Goal: Task Accomplishment & Management: Manage account settings

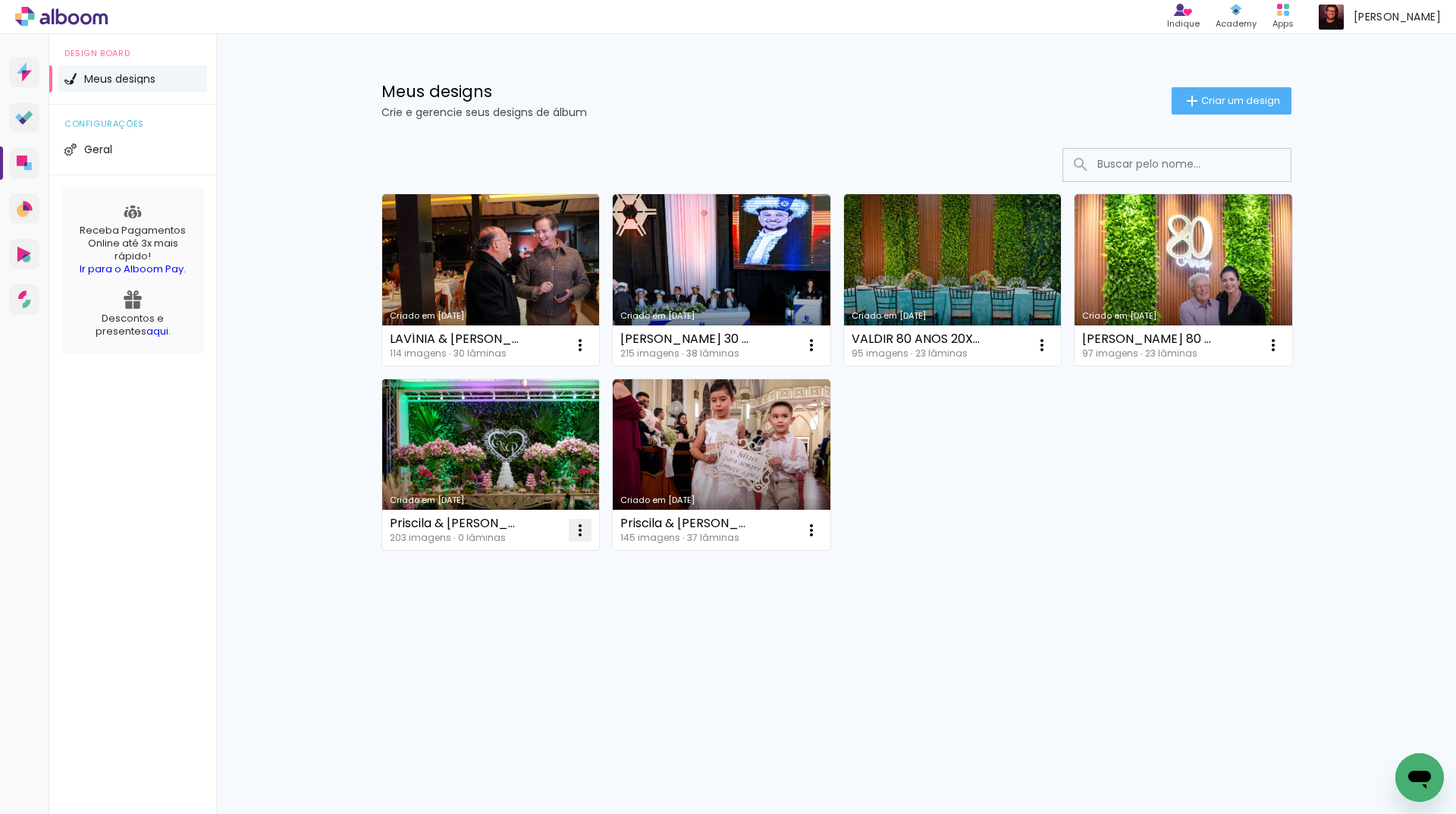
click at [577, 354] on iron-icon at bounding box center [580, 345] width 19 height 19
click at [519, 629] on paper-item "Excluir" at bounding box center [519, 630] width 149 height 30
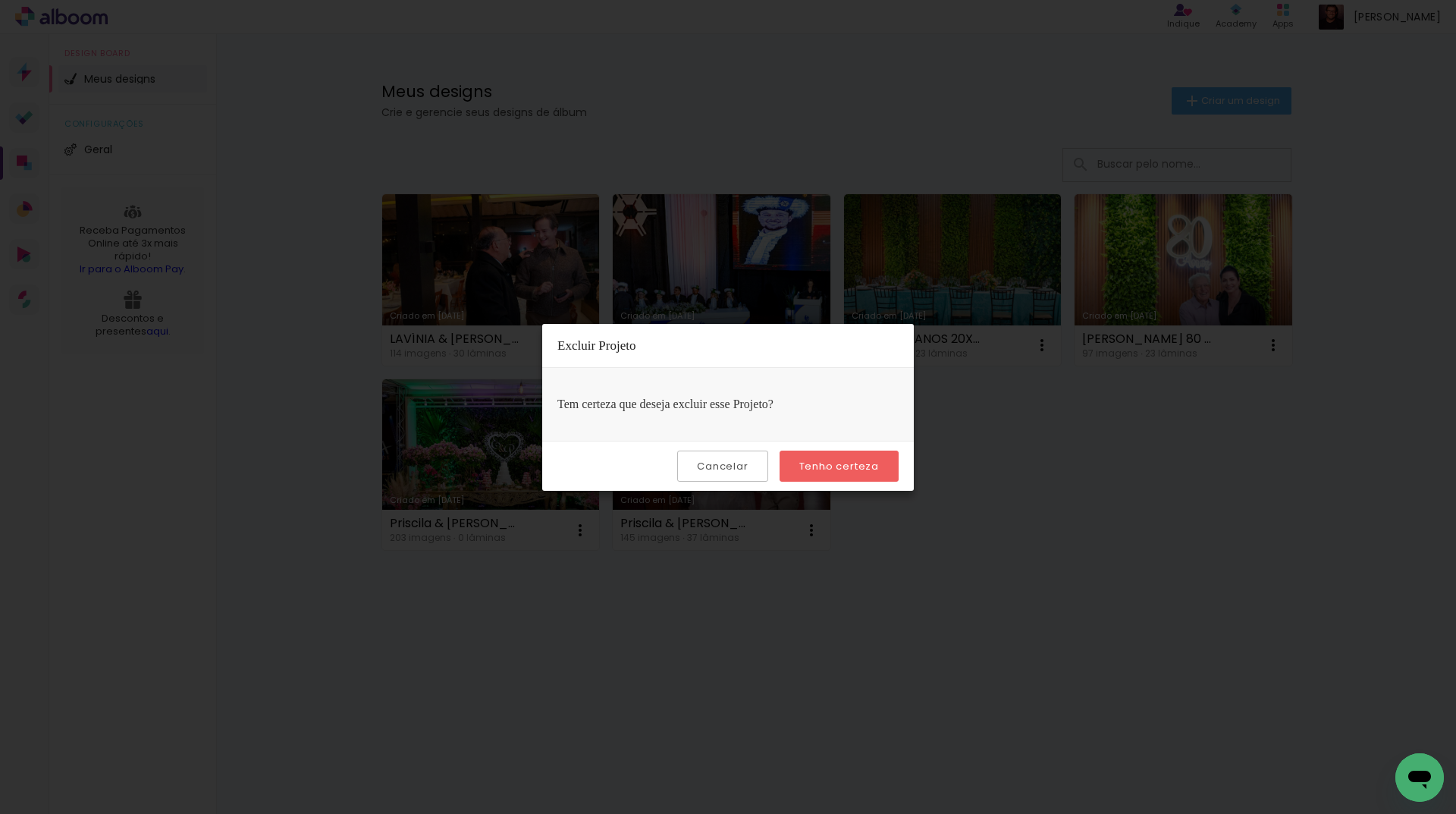
click at [0, 0] on slot "Tenho certeza" at bounding box center [0, 0] width 0 height 0
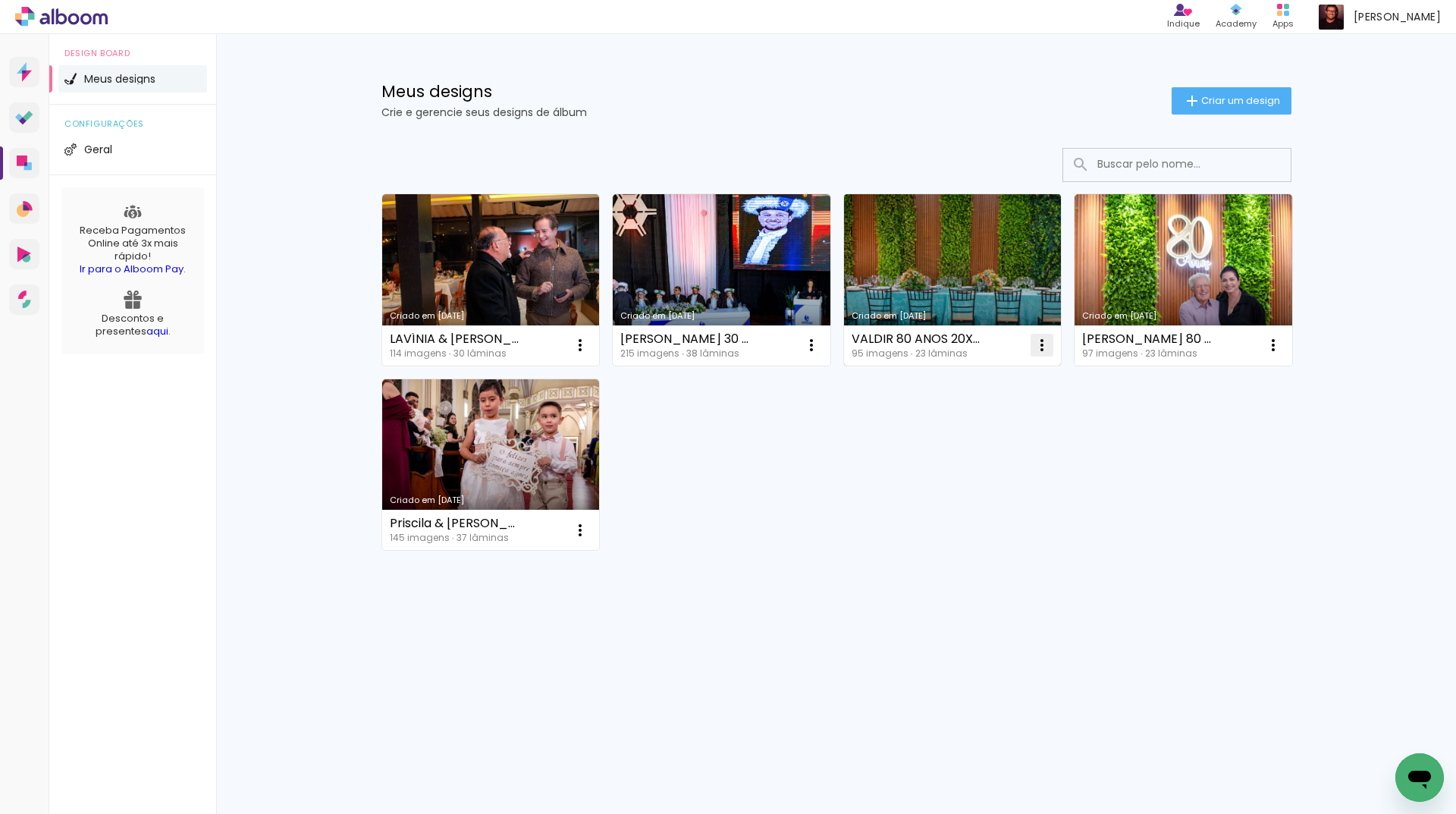
click at [589, 349] on iron-icon at bounding box center [580, 345] width 19 height 19
click at [986, 449] on paper-item "Excluir" at bounding box center [981, 445] width 149 height 30
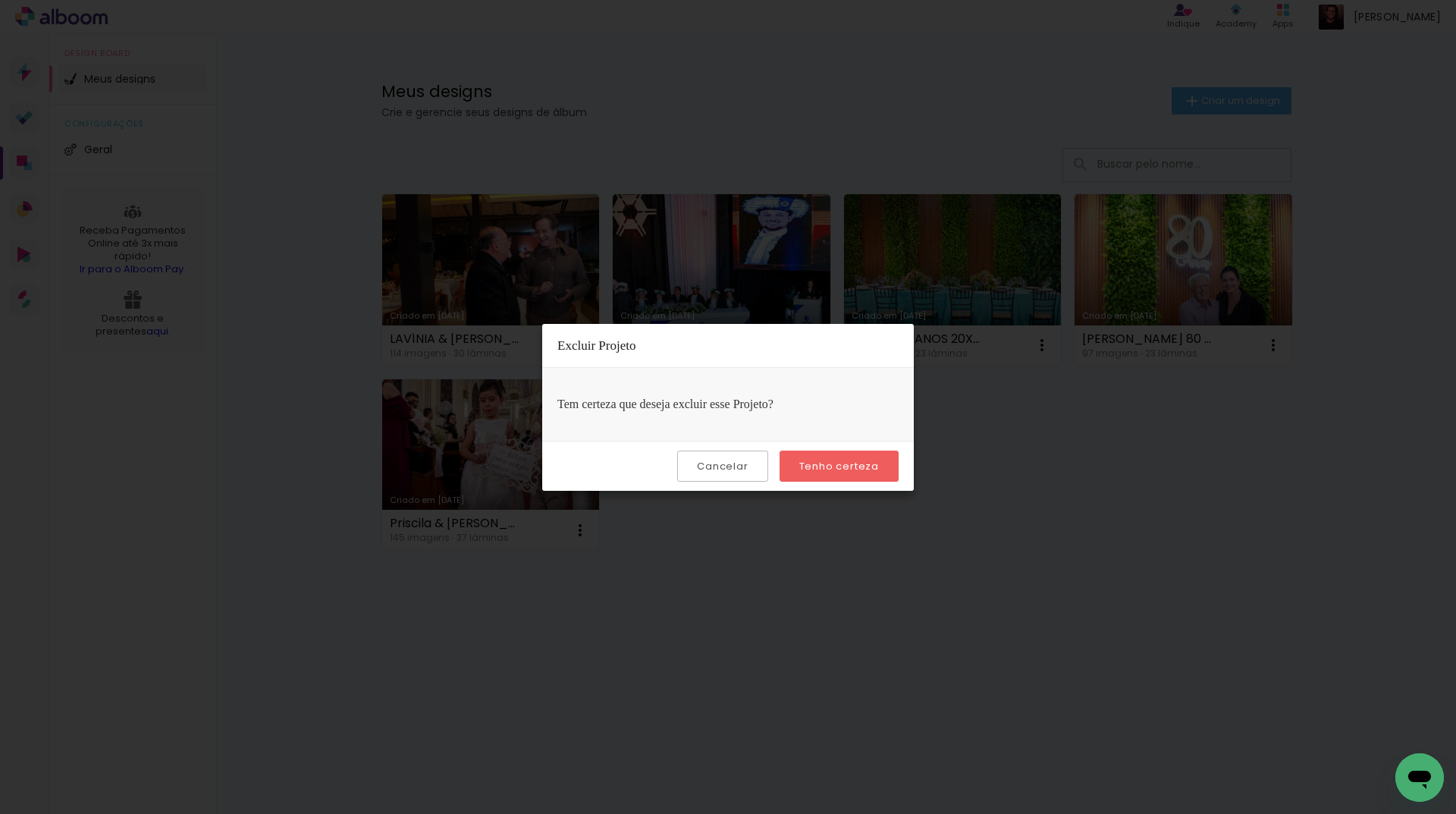
click at [889, 457] on paper-button "Tenho certeza" at bounding box center [839, 466] width 119 height 31
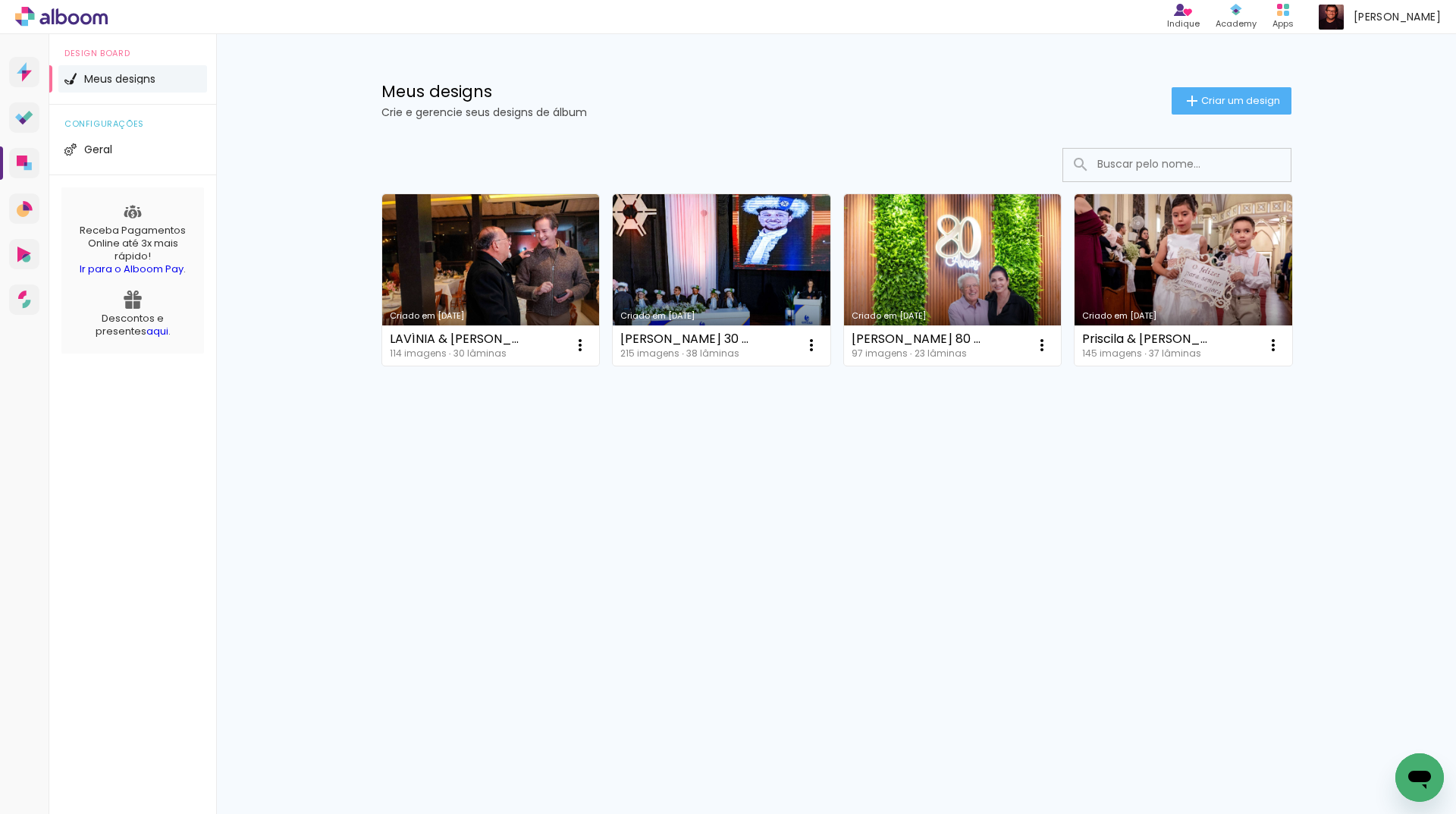
drag, startPoint x: 1275, startPoint y: 341, endPoint x: 1280, endPoint y: 507, distance: 166.1
click at [1288, 506] on div "Criado em [DATE] LAVÍNIA & [PERSON_NAME] 114 imagens ∙ 30 lâminas Abrir Fazer u…" at bounding box center [836, 320] width 986 height 375
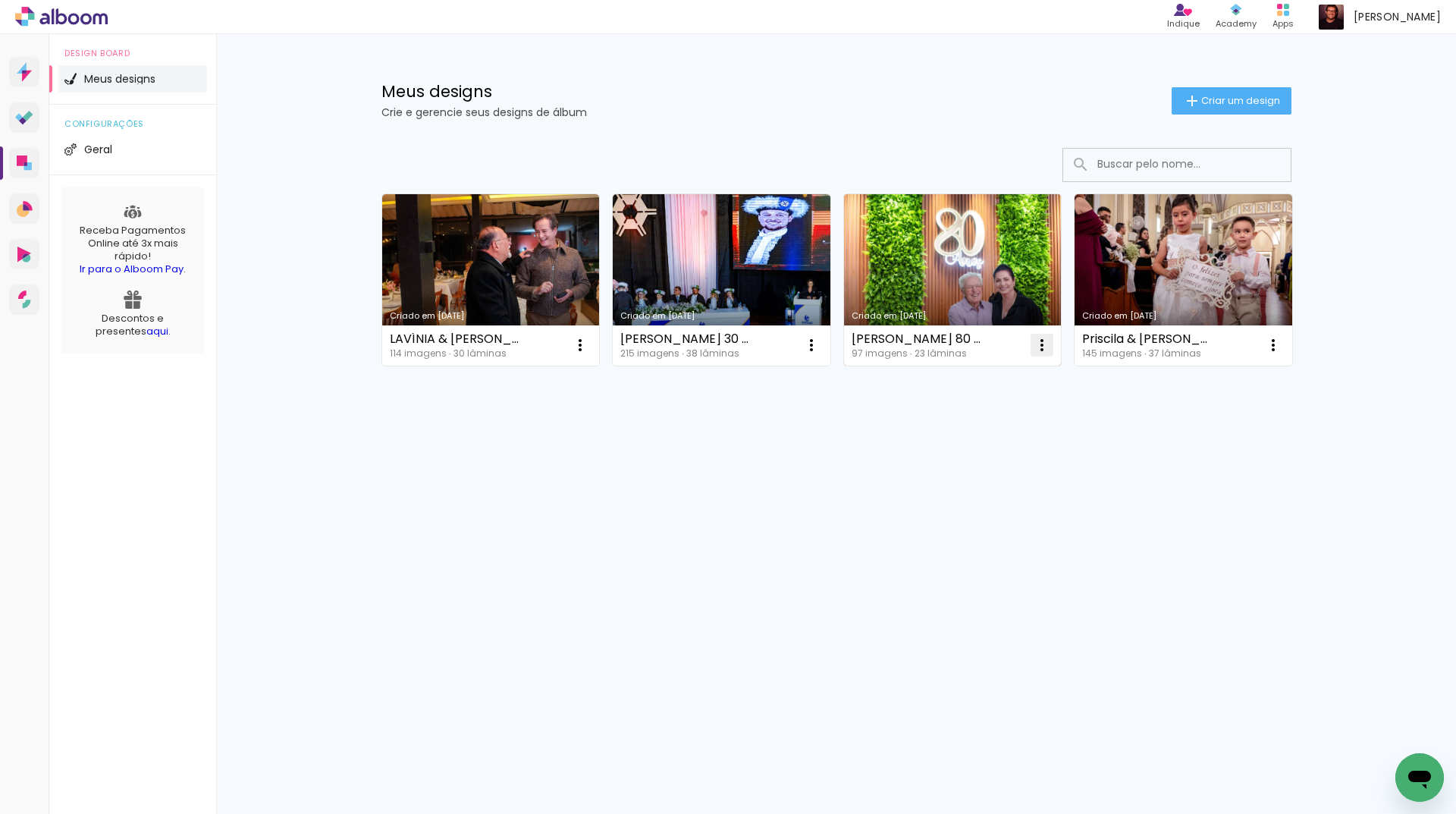
click at [589, 343] on iron-icon at bounding box center [580, 345] width 19 height 19
click at [979, 451] on paper-item "Excluir" at bounding box center [981, 445] width 149 height 30
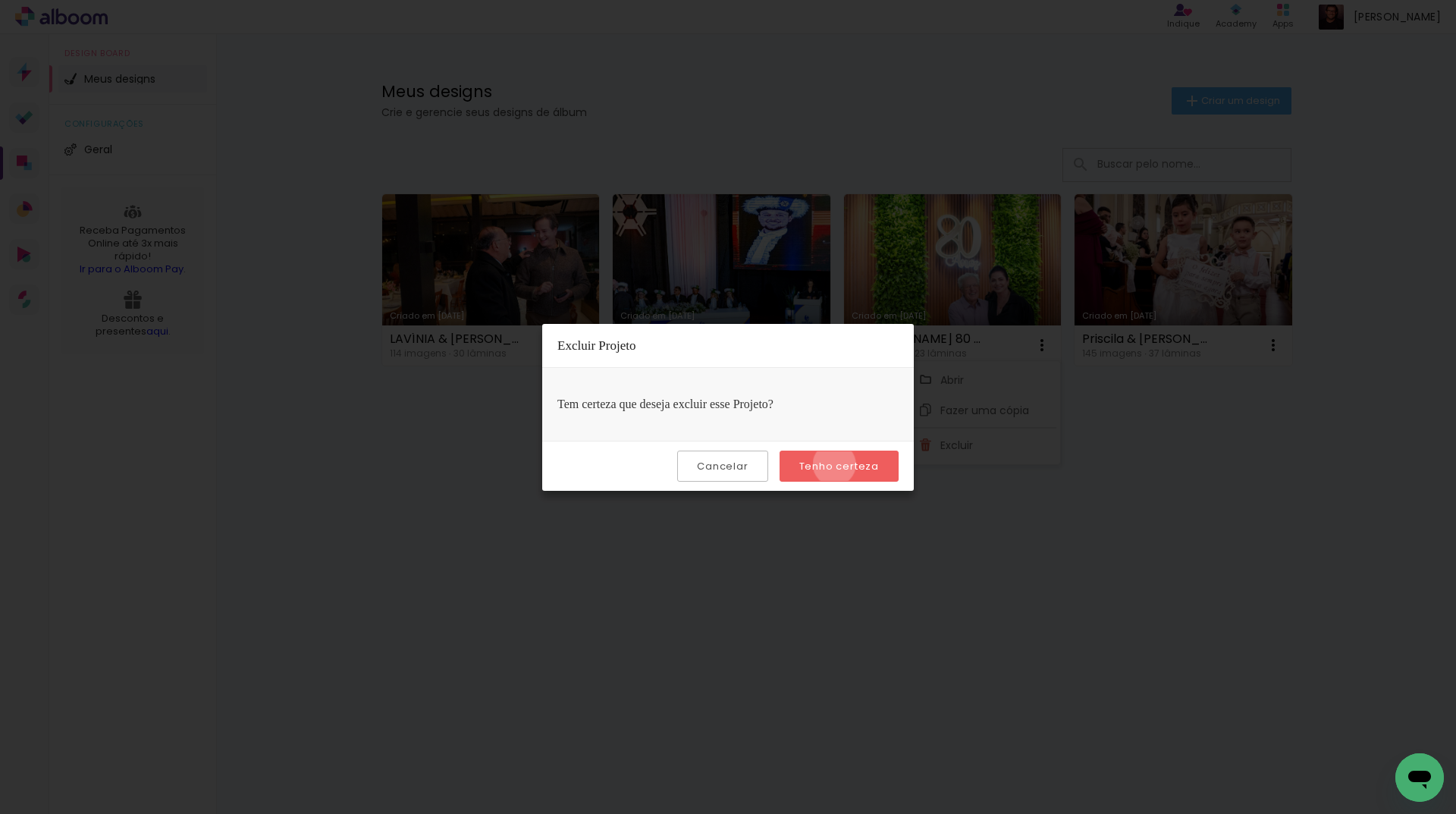
click at [0, 0] on slot "Tenho certeza" at bounding box center [0, 0] width 0 height 0
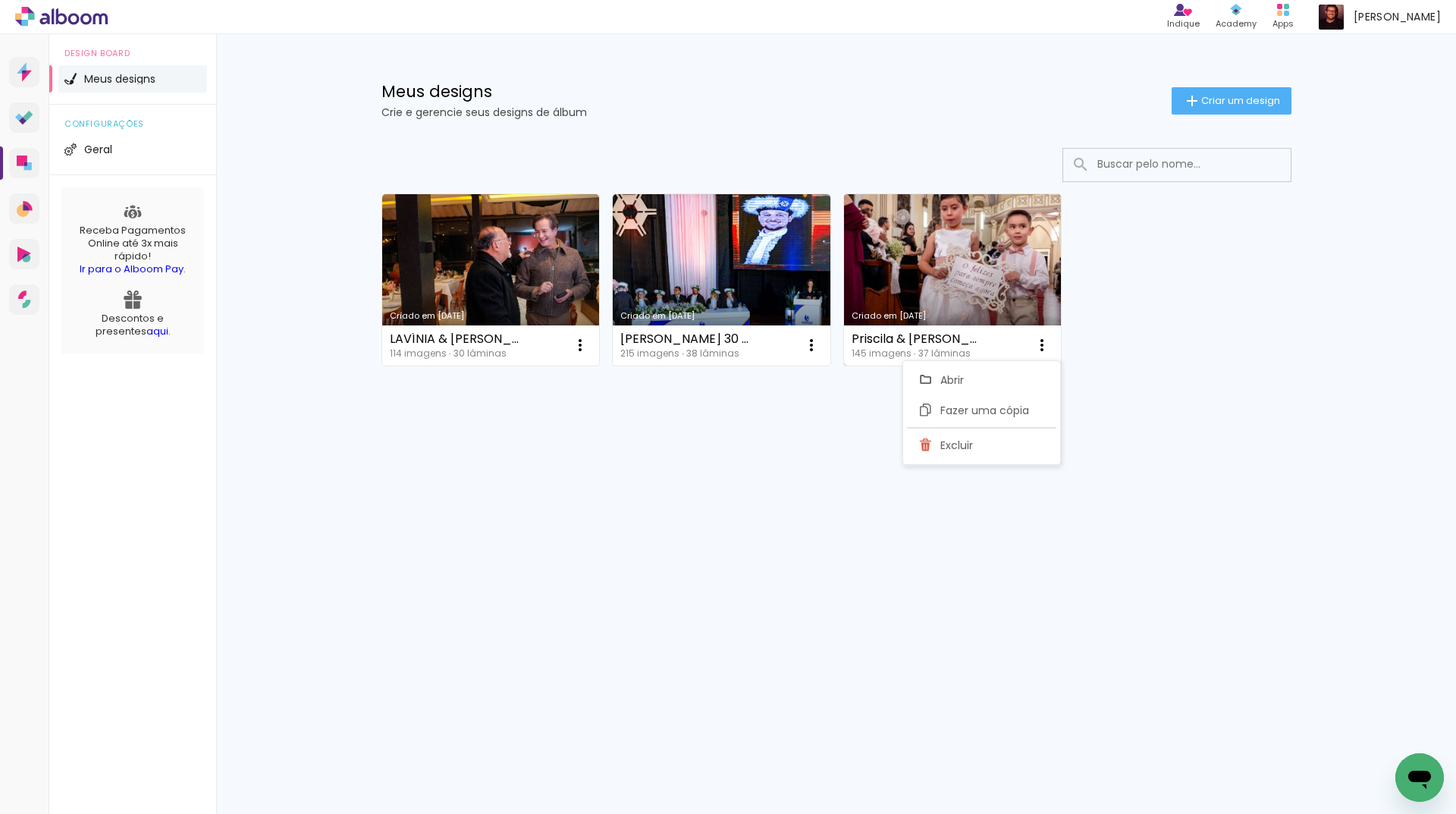
click at [1007, 273] on link "Criado em [DATE]" at bounding box center [952, 279] width 217 height 171
